Goal: Information Seeking & Learning: Learn about a topic

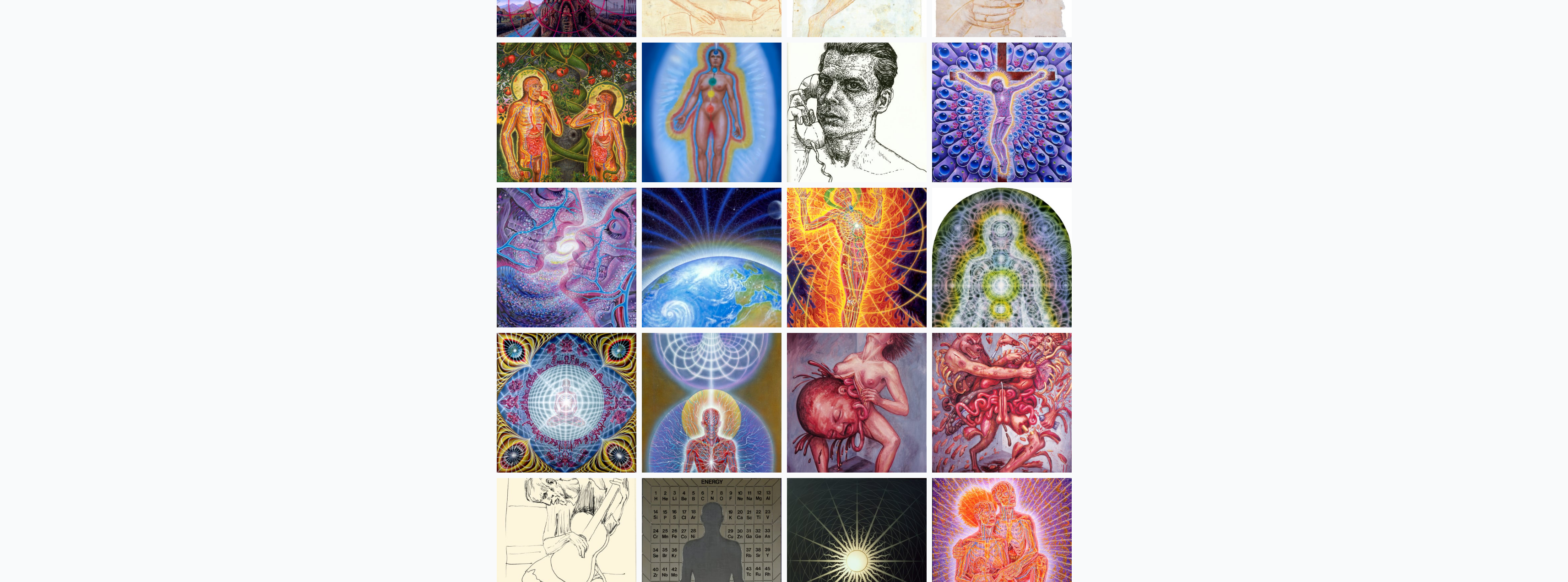
scroll to position [9066, 0]
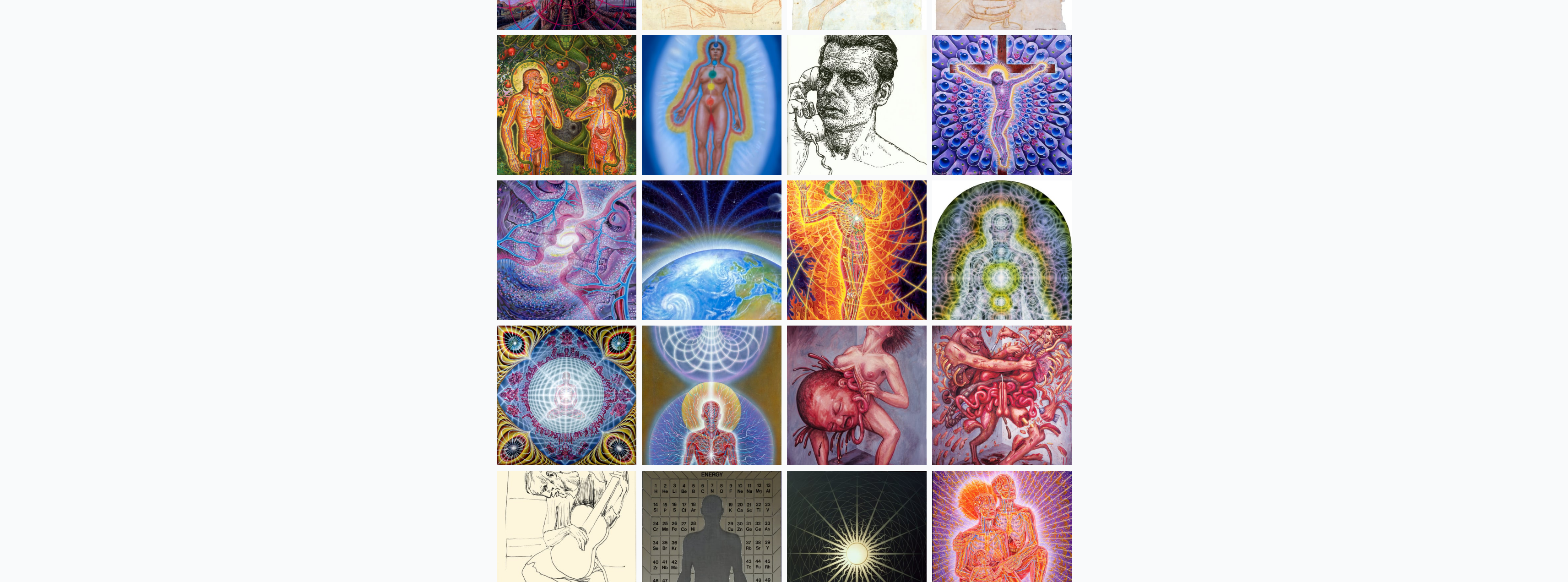
click at [895, 380] on img at bounding box center [856, 395] width 139 height 139
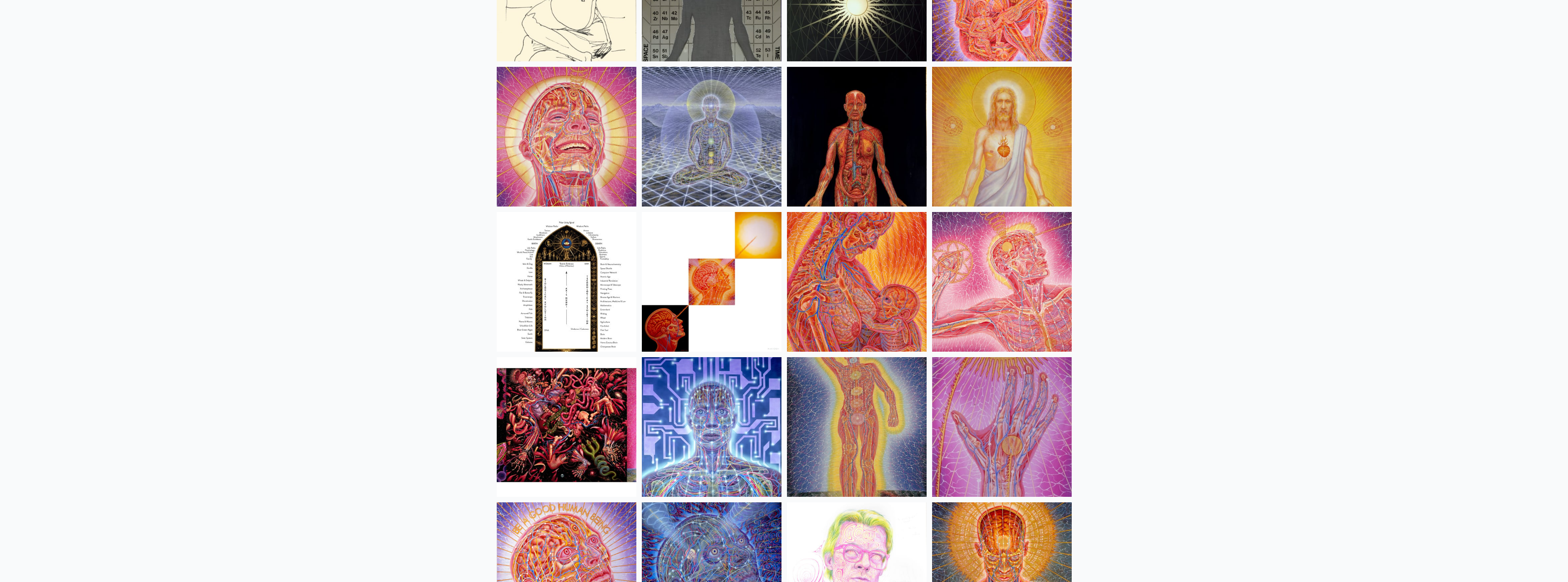
scroll to position [9615, 0]
click at [556, 393] on img at bounding box center [566, 426] width 139 height 139
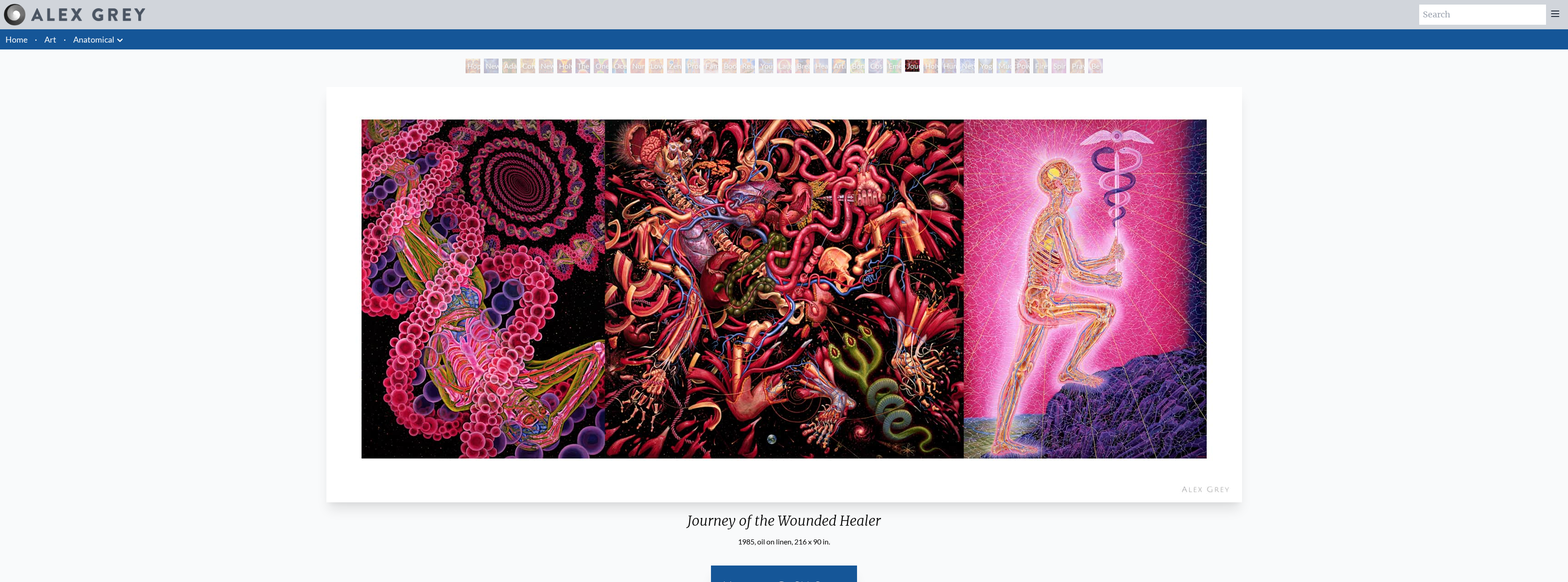
click at [812, 226] on img "25 / 35" at bounding box center [784, 295] width 915 height 415
click at [1459, 192] on div "Journey of the Wounded Healer 1985, oil on linen, 216 x 90 in. Visit the CoSM S…" at bounding box center [784, 348] width 1553 height 530
